Goal: Use online tool/utility: Utilize a website feature to perform a specific function

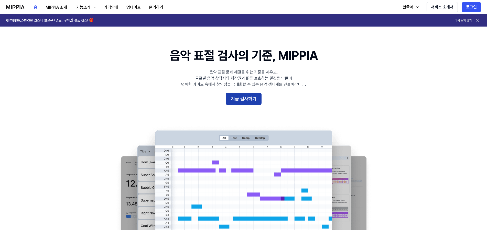
click at [246, 97] on button "지금 검사하기" at bounding box center [244, 99] width 36 height 12
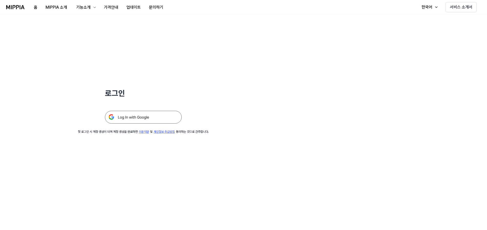
click at [141, 126] on div "로그인 첫 로그인 시 계정 생성이 되며 계정 생성을 완료하면 이용약관 및 개인정보 취급방침 동의하는 것으로 간주합니다." at bounding box center [143, 74] width 286 height 120
click at [148, 119] on img at bounding box center [143, 117] width 77 height 13
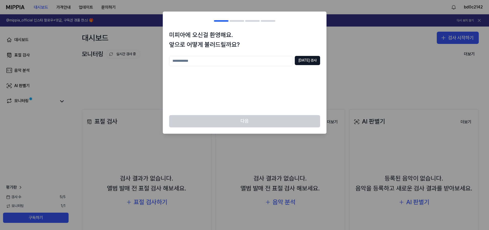
click at [357, 34] on div at bounding box center [244, 115] width 489 height 230
click at [272, 58] on input "text" at bounding box center [231, 61] width 124 height 10
drag, startPoint x: 230, startPoint y: 56, endPoint x: 94, endPoint y: 48, distance: 136.0
click at [87, 48] on body "대시보드 가격안내 업데이트 문의하기 bd0c2142 @mippia_official 인스타 팔로우+댓글, 구독권 경품 찬스! 🎁 다시 보지 않기…" at bounding box center [244, 115] width 489 height 230
click at [312, 64] on button "중복 검사" at bounding box center [307, 60] width 25 height 9
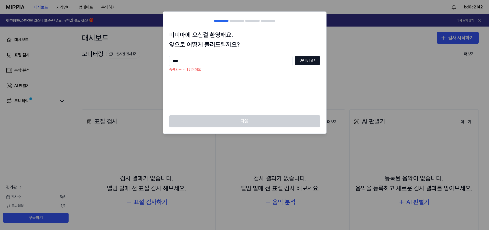
click at [247, 63] on input "****" at bounding box center [231, 61] width 124 height 10
type input "*****"
click at [310, 62] on button "중복 검사" at bounding box center [307, 60] width 25 height 9
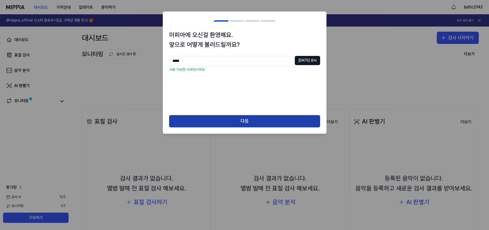
click at [256, 119] on button "다음" at bounding box center [244, 121] width 151 height 12
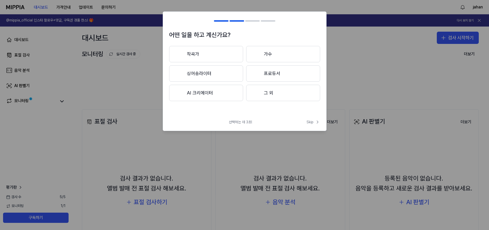
click at [268, 95] on button "그 외" at bounding box center [283, 93] width 74 height 16
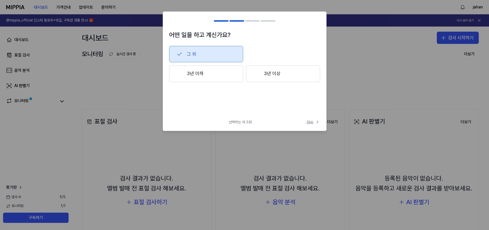
click at [308, 120] on span "Skip" at bounding box center [313, 122] width 14 height 5
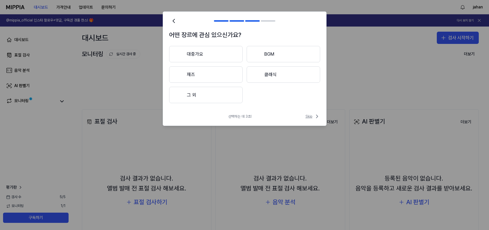
click at [312, 116] on span "Skip" at bounding box center [312, 117] width 15 height 6
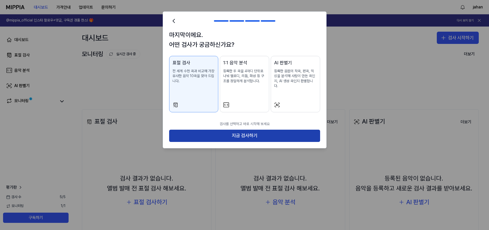
click at [276, 130] on button "지금 검사하기" at bounding box center [244, 136] width 151 height 12
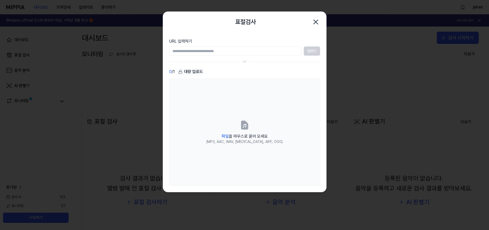
click at [316, 24] on icon "button" at bounding box center [315, 22] width 8 height 8
